Goal: Task Accomplishment & Management: Complete application form

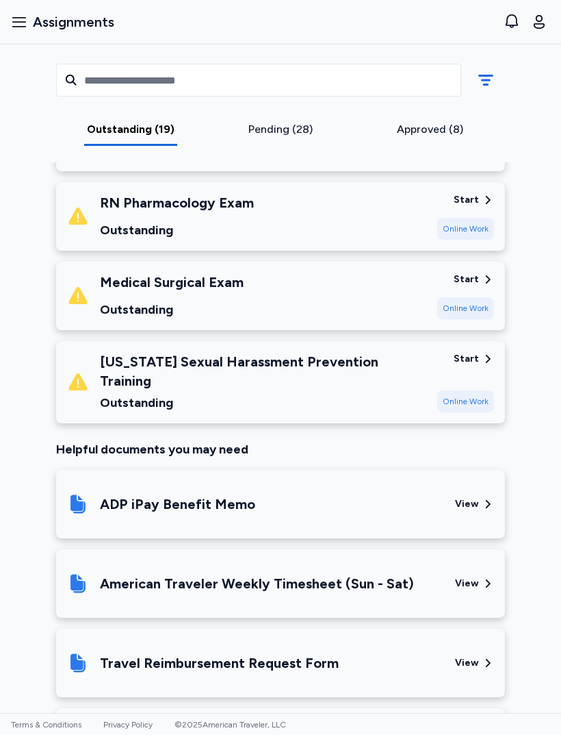
scroll to position [1464, 0]
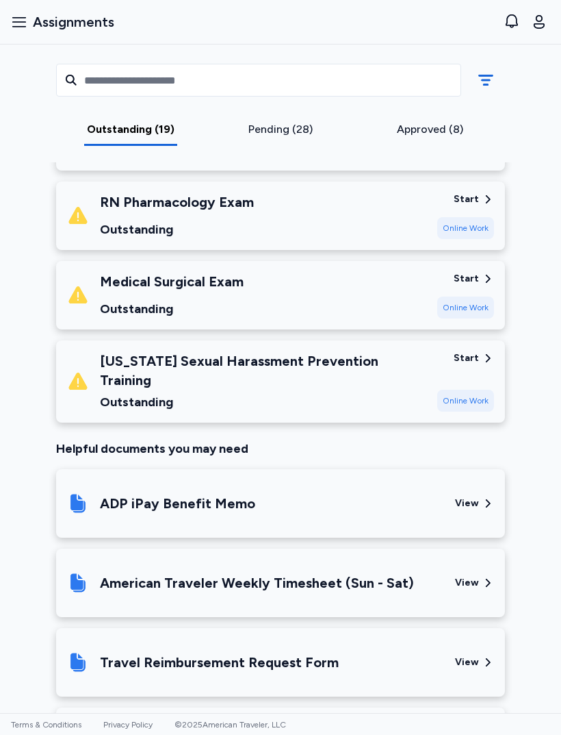
click at [364, 392] on div "Outstanding" at bounding box center [263, 401] width 327 height 19
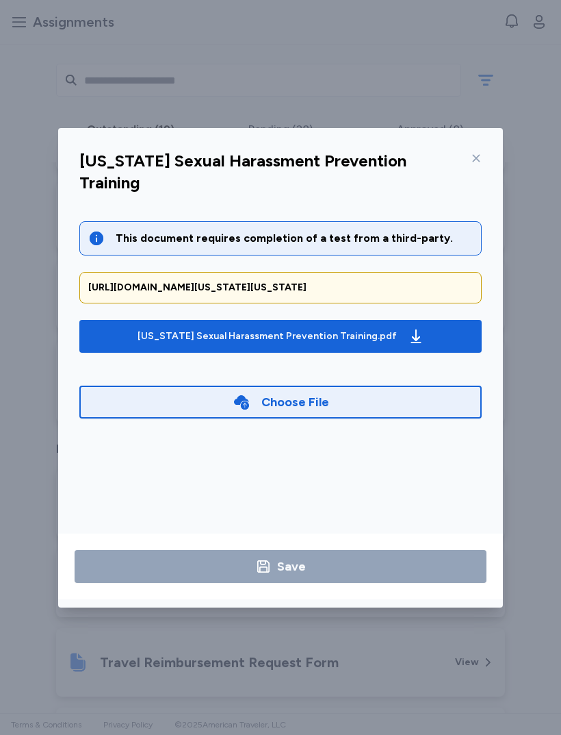
click at [408, 331] on icon "button" at bounding box center [416, 336] width 16 height 16
click at [408, 330] on icon "button" at bounding box center [416, 336] width 16 height 16
click at [373, 325] on div "[US_STATE] Sexual Harassment Prevention Training.pdf" at bounding box center [281, 336] width 292 height 22
click at [479, 159] on icon at bounding box center [476, 158] width 11 height 11
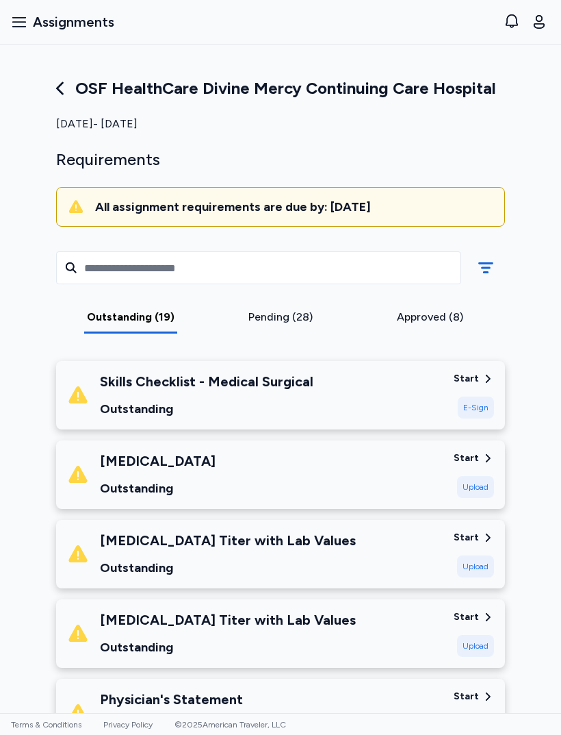
scroll to position [0, 0]
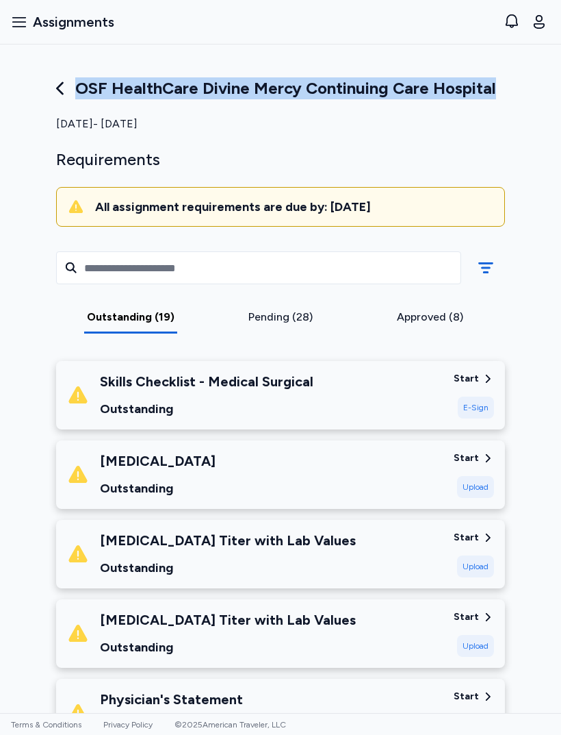
copy div "OSF HealthCare Divine Mercy Continuing Care Hospital"
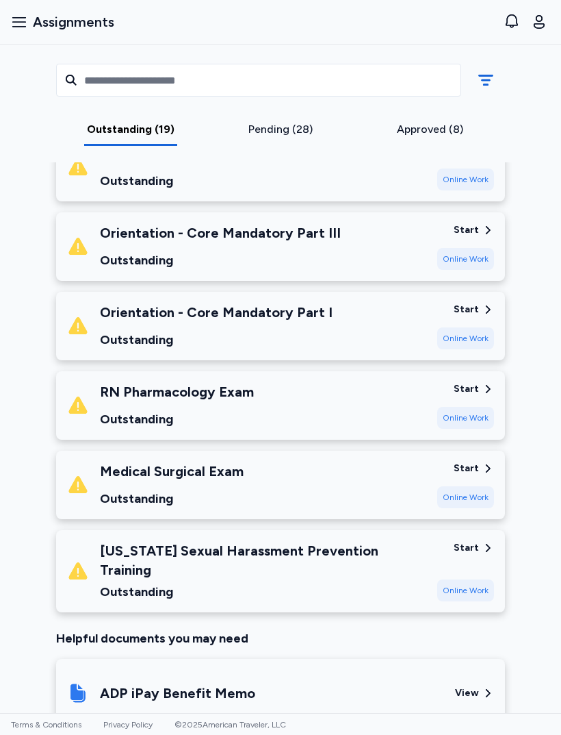
scroll to position [1273, 0]
click at [346, 542] on div "[US_STATE] Sexual Harassment Prevention Training" at bounding box center [263, 561] width 327 height 38
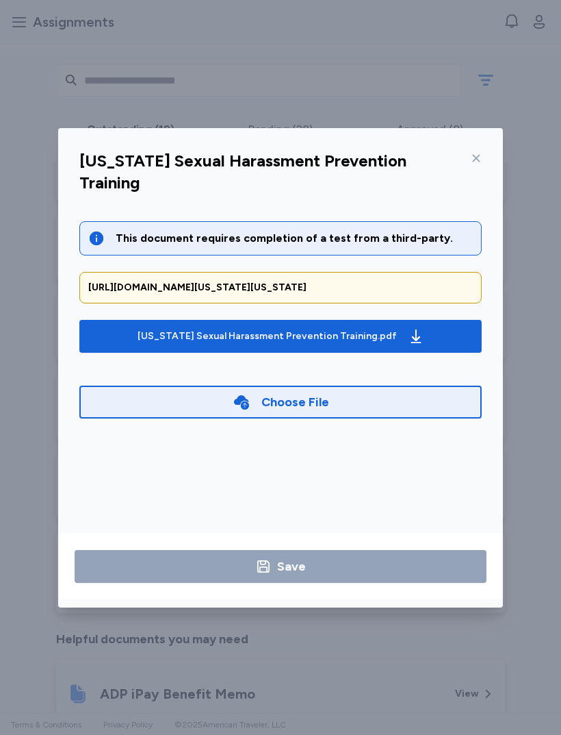
click at [193, 281] on div "[URL][DOMAIN_NAME][US_STATE][US_STATE]" at bounding box center [280, 288] width 385 height 14
click at [303, 281] on div "[URL][DOMAIN_NAME][US_STATE][US_STATE]" at bounding box center [280, 288] width 385 height 14
click at [111, 281] on div "[URL][DOMAIN_NAME][US_STATE][US_STATE]" at bounding box center [280, 288] width 385 height 14
click at [107, 281] on div "[URL][DOMAIN_NAME][US_STATE][US_STATE]" at bounding box center [280, 288] width 385 height 14
click at [114, 281] on div "[URL][DOMAIN_NAME][US_STATE][US_STATE]" at bounding box center [280, 288] width 385 height 14
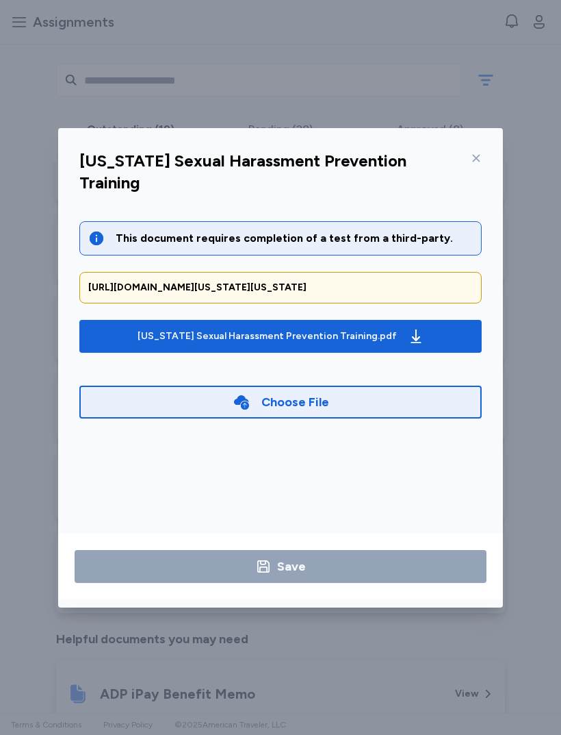
click at [208, 281] on div "[URL][DOMAIN_NAME][US_STATE][US_STATE]" at bounding box center [280, 288] width 385 height 14
click at [194, 281] on div "[URL][DOMAIN_NAME][US_STATE][US_STATE]" at bounding box center [280, 288] width 385 height 14
copy div "[US_STATE][DOMAIN_NAME][URL][US_STATE]"
click at [110, 281] on div "[URL][DOMAIN_NAME][US_STATE][US_STATE]" at bounding box center [280, 288] width 385 height 14
click at [99, 281] on div "[URL][DOMAIN_NAME][US_STATE][US_STATE]" at bounding box center [280, 288] width 385 height 14
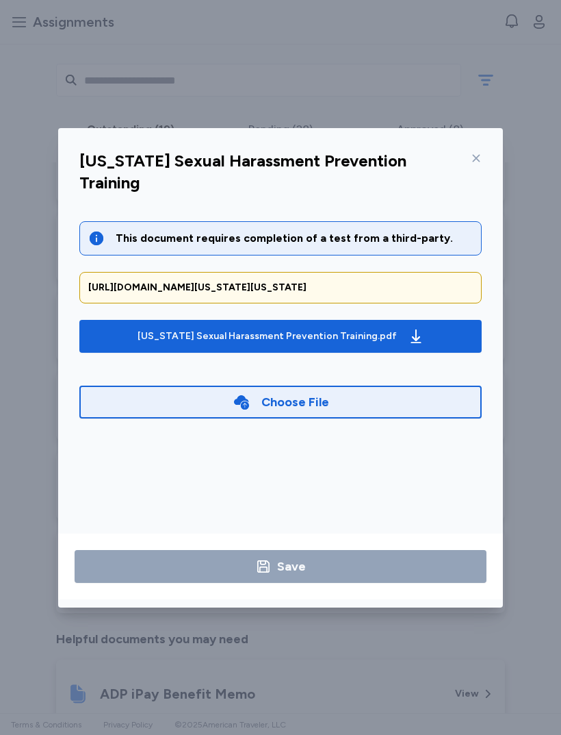
click at [378, 325] on div "[US_STATE] Sexual Harassment Prevention Training.pdf" at bounding box center [281, 336] width 292 height 22
click at [479, 166] on div at bounding box center [474, 158] width 16 height 22
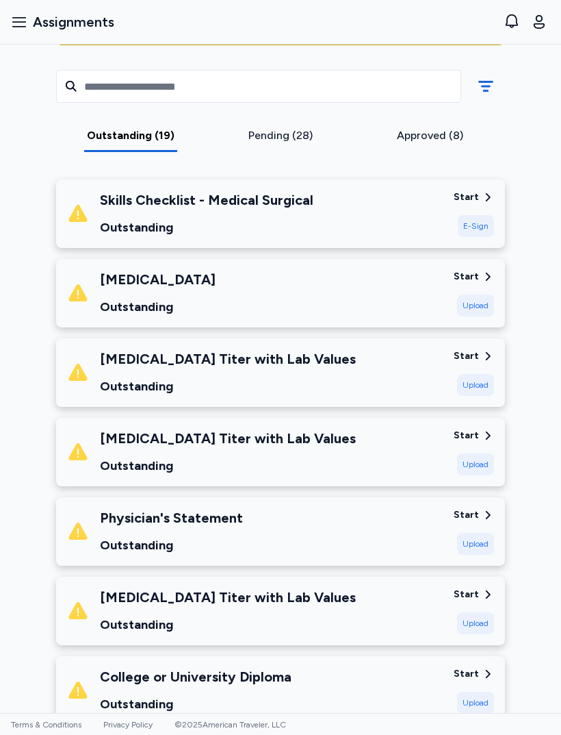
scroll to position [181, 0]
click at [428, 129] on div "Approved (8)" at bounding box center [430, 135] width 139 height 16
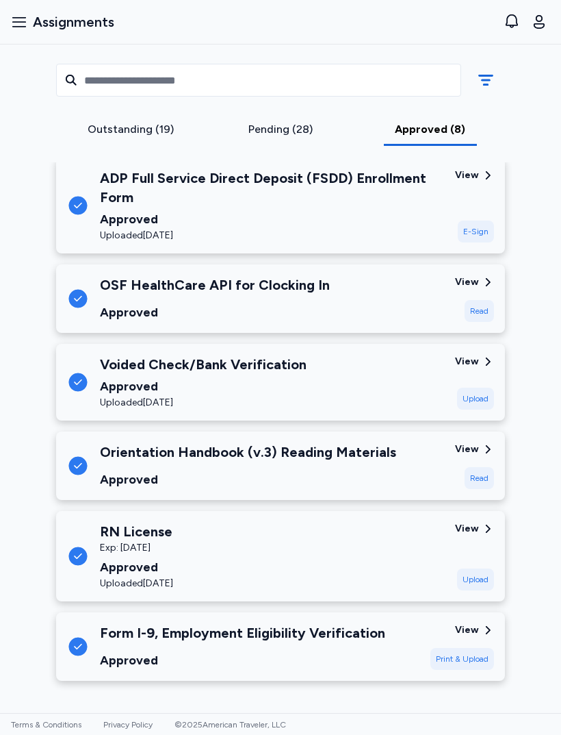
scroll to position [370, 0]
click at [265, 131] on div "Pending (28)" at bounding box center [281, 129] width 139 height 16
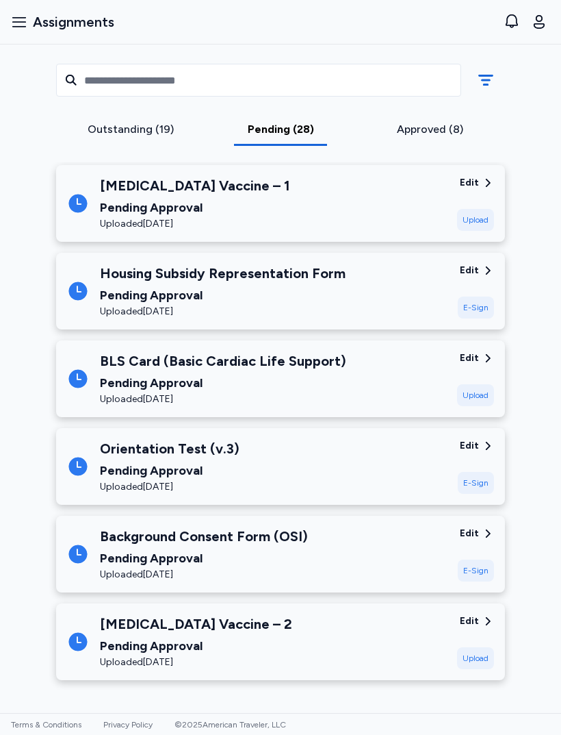
scroll to position [2142, 0]
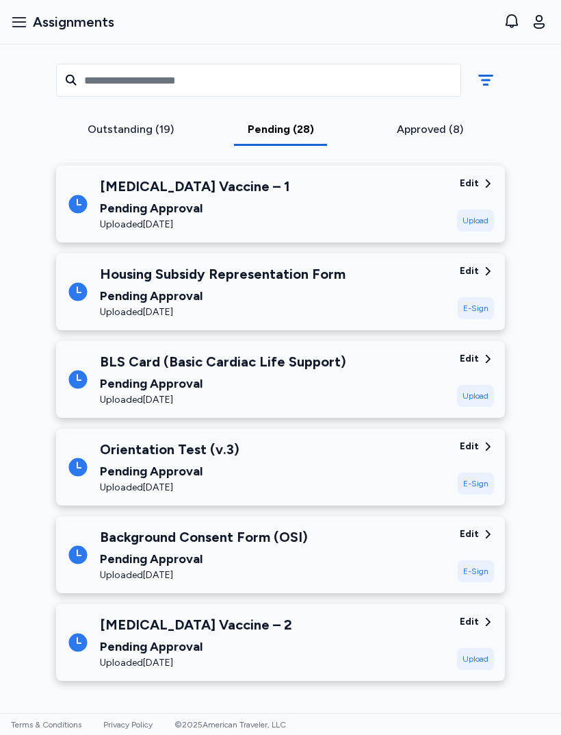
click at [120, 142] on div "Outstanding (19)" at bounding box center [131, 133] width 150 height 25
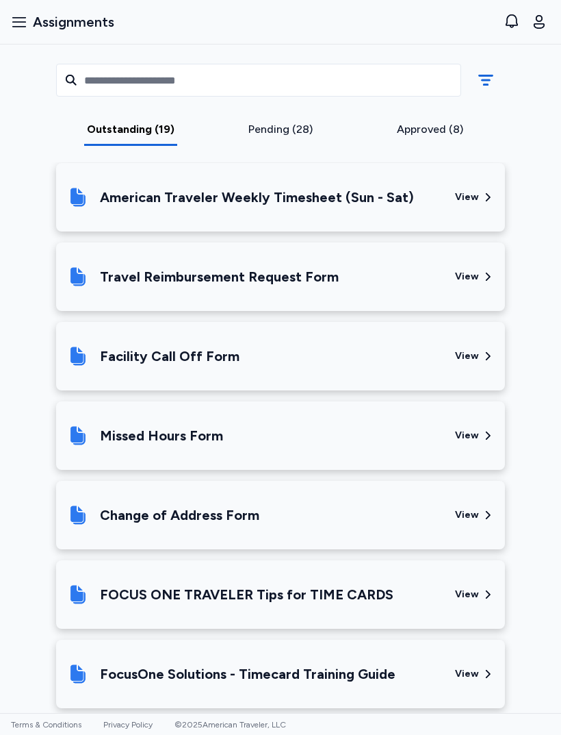
click at [99, 139] on div "Outstanding (19)" at bounding box center [131, 133] width 150 height 25
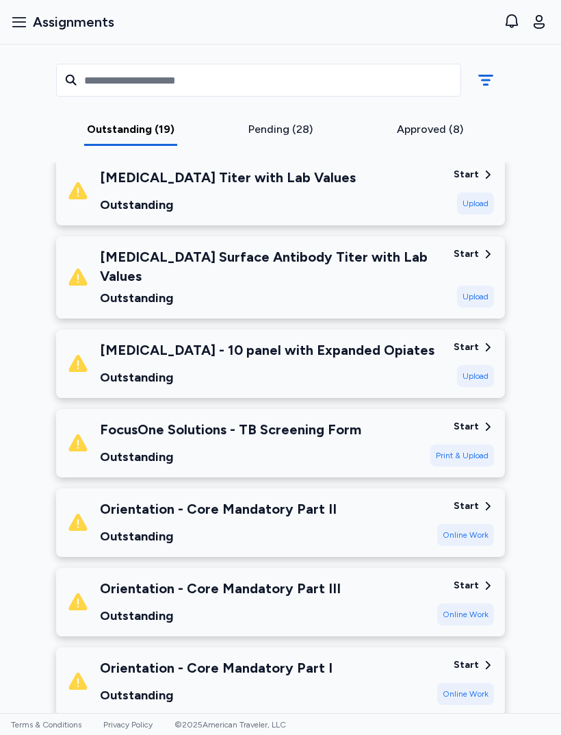
scroll to position [917, 0]
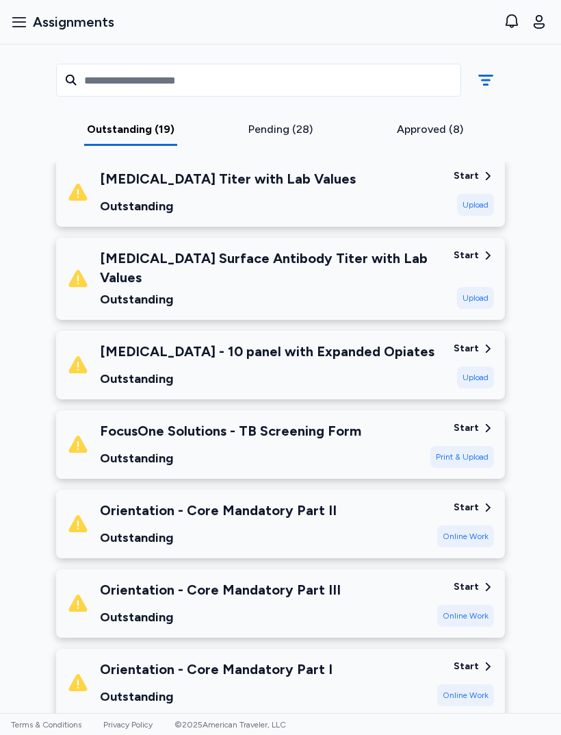
click at [115, 369] on div "Outstanding" at bounding box center [267, 378] width 335 height 19
click at [479, 160] on div "Outstanding (19) Pending (28) Approved (8)" at bounding box center [280, 103] width 471 height 118
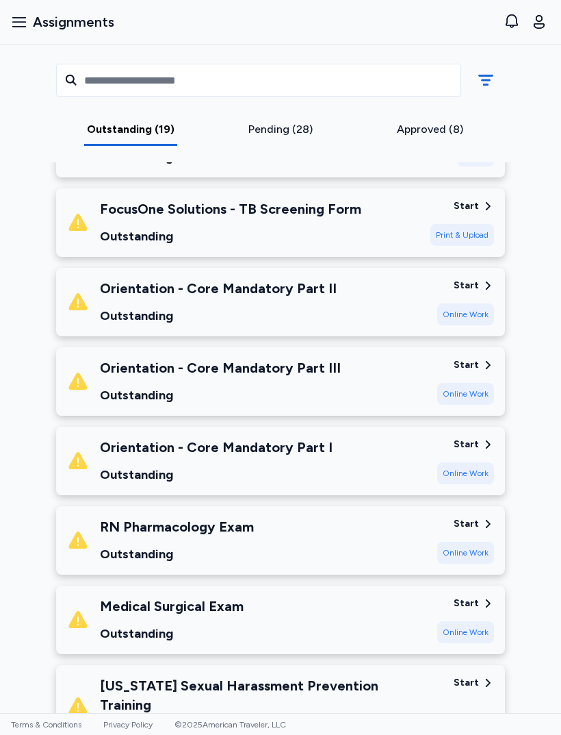
scroll to position [1140, 0]
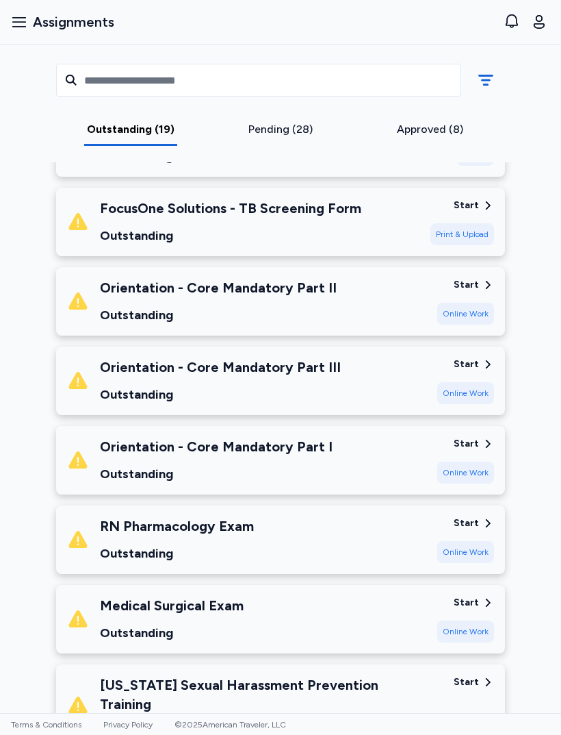
click at [161, 440] on div "Orientation - Core Mandatory Part I" at bounding box center [216, 446] width 233 height 19
